Goal: Check status

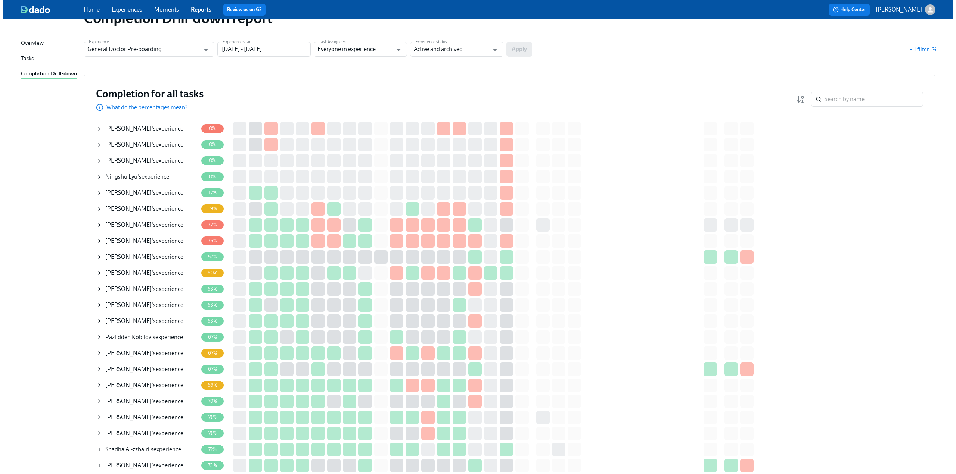
scroll to position [37, 0]
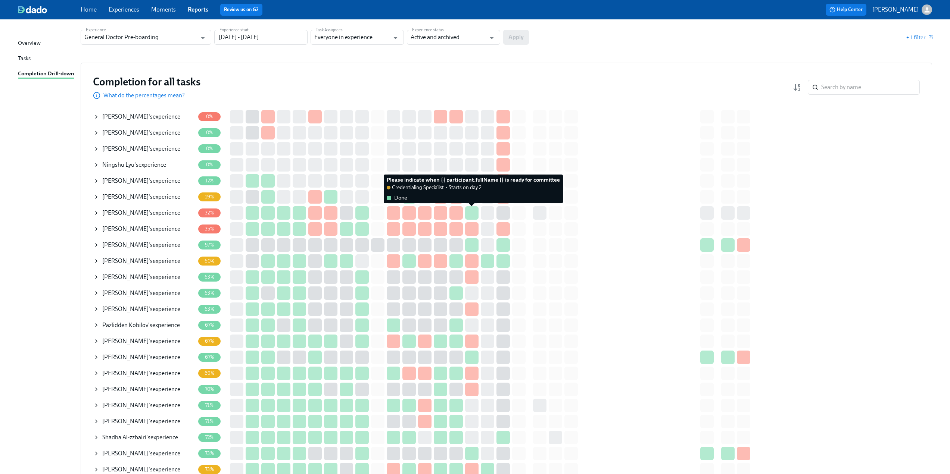
click at [468, 213] on div at bounding box center [471, 212] width 13 height 13
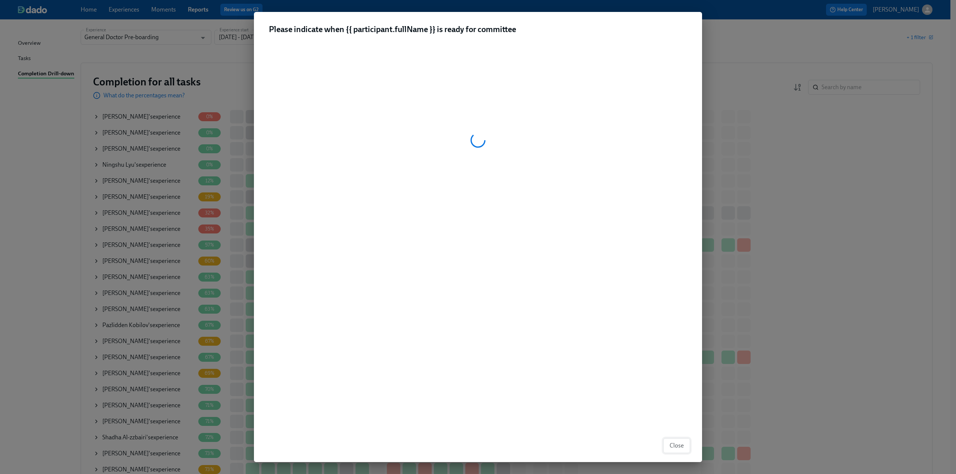
click at [681, 449] on span "Close" at bounding box center [676, 445] width 14 height 7
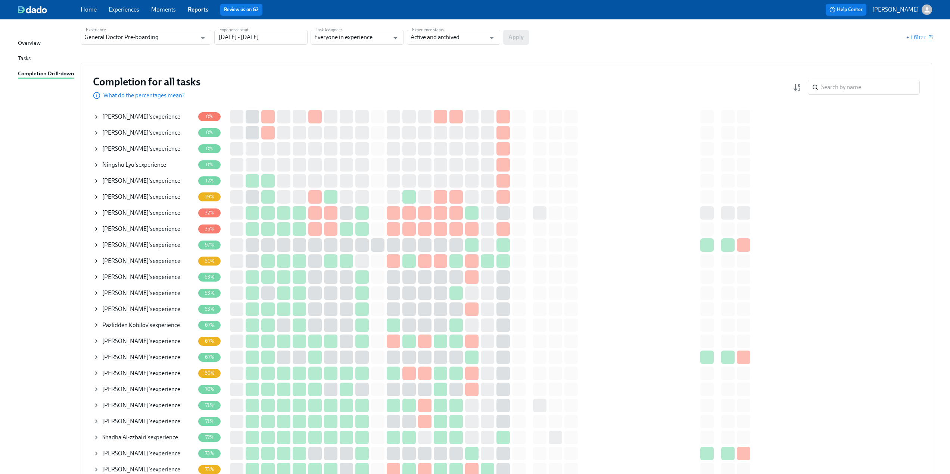
click at [99, 263] on div "Arslan Lashar 's experience" at bounding box center [144, 261] width 102 height 15
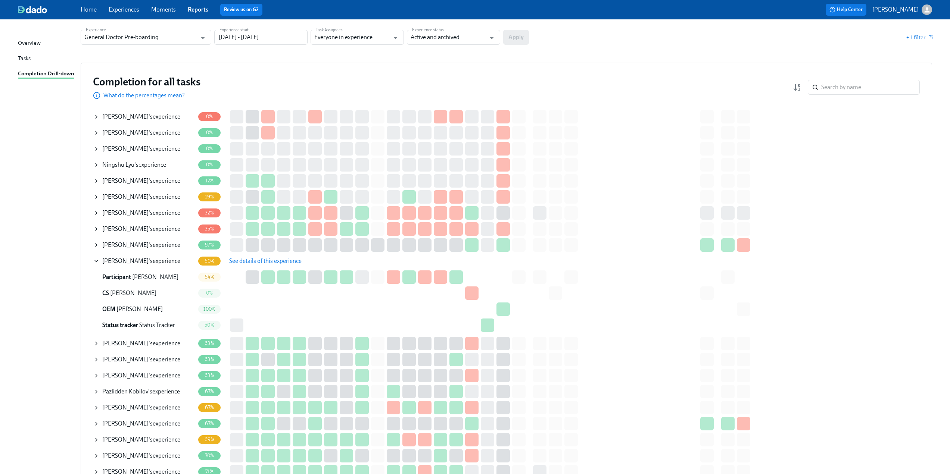
click at [241, 262] on span "See details of this experience" at bounding box center [265, 261] width 72 height 7
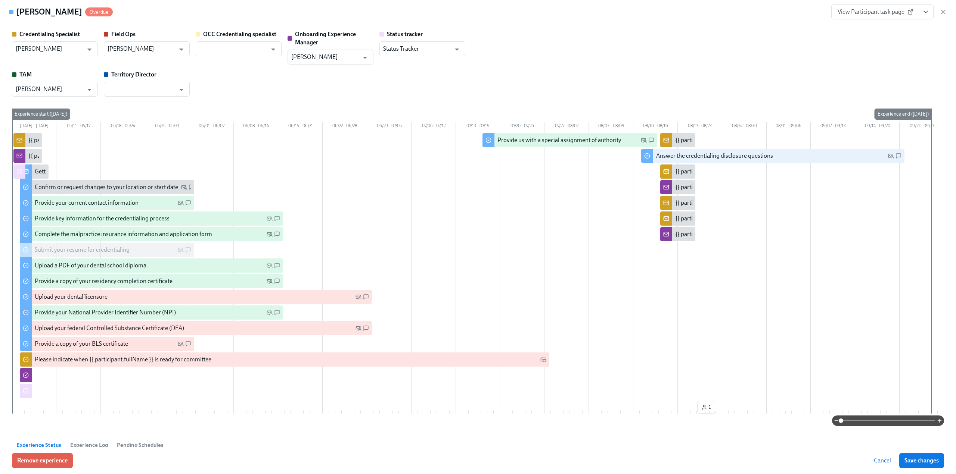
click at [878, 12] on span "View Participant task page" at bounding box center [874, 11] width 74 height 7
